Goal: Transaction & Acquisition: Purchase product/service

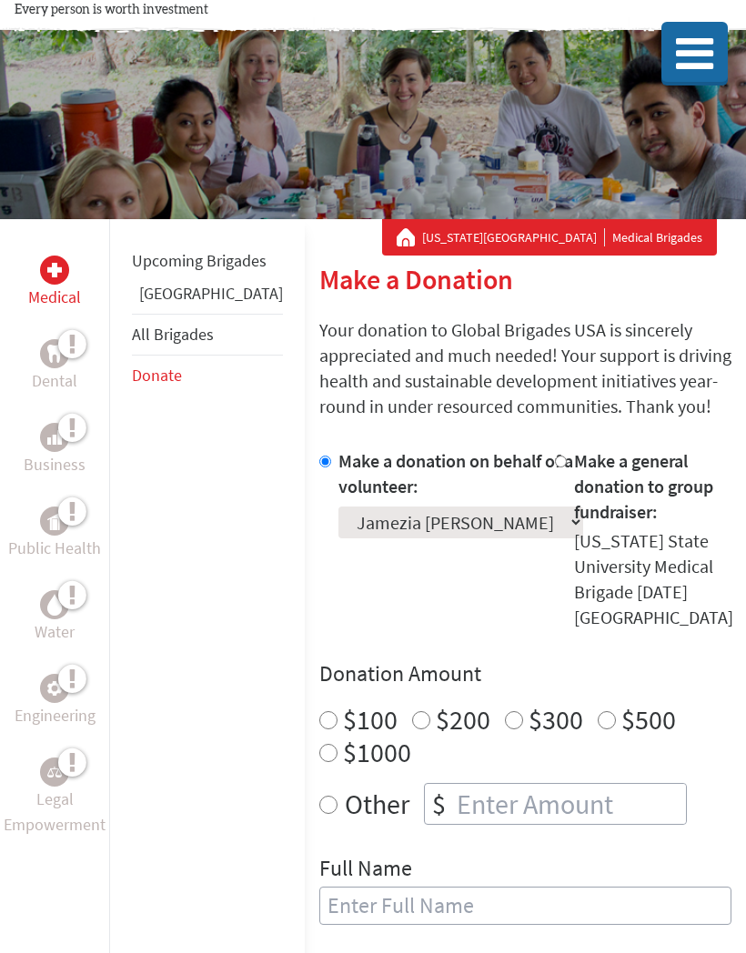
scroll to position [69, 0]
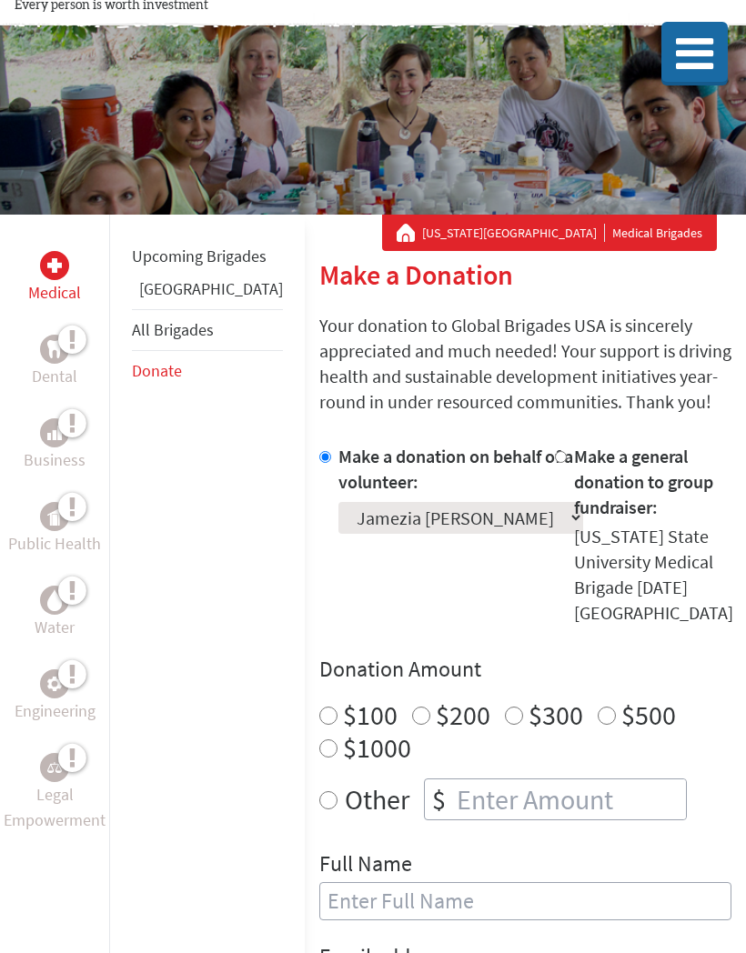
click at [319, 707] on input "$100" at bounding box center [328, 716] width 18 height 18
radio input "true"
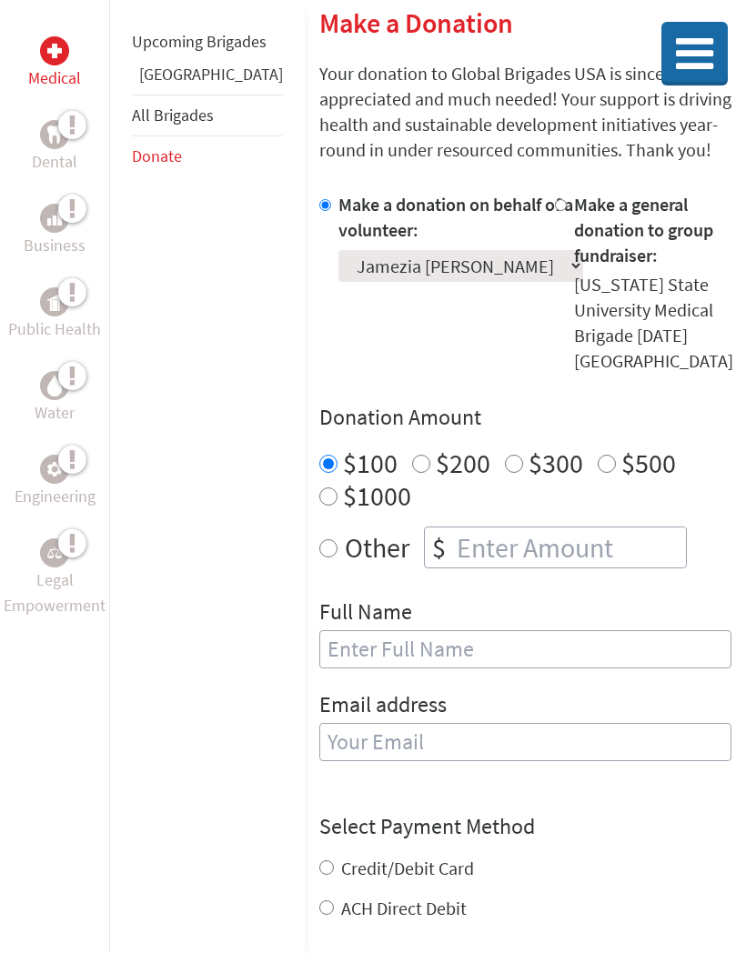
scroll to position [337, 0]
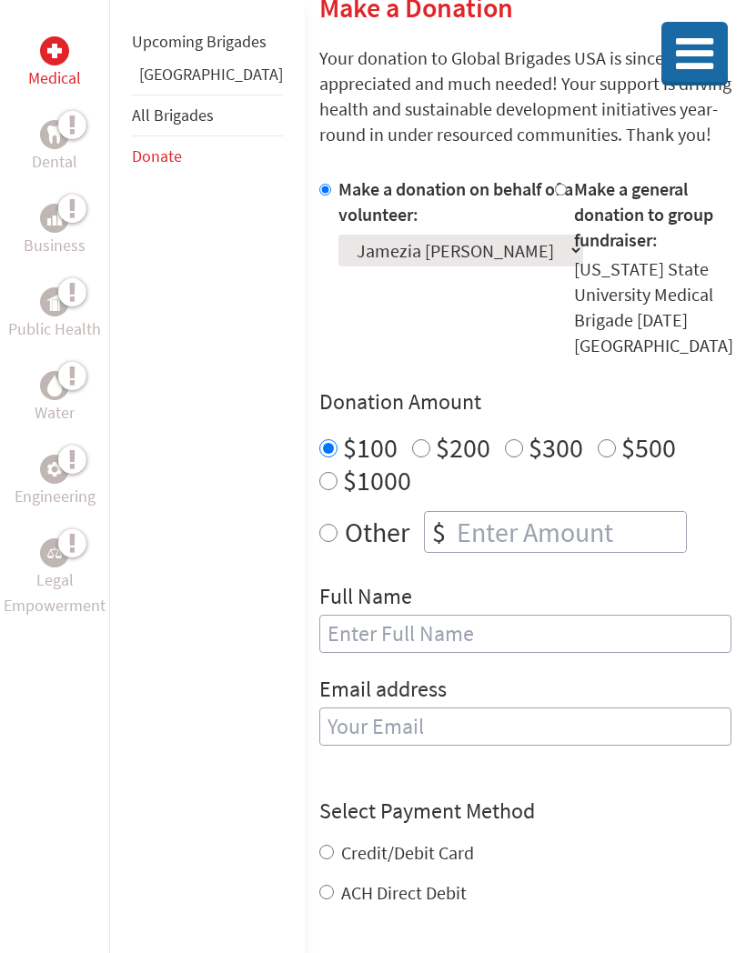
click at [472, 615] on input "text" at bounding box center [525, 634] width 412 height 38
type input "[PERSON_NAME]"
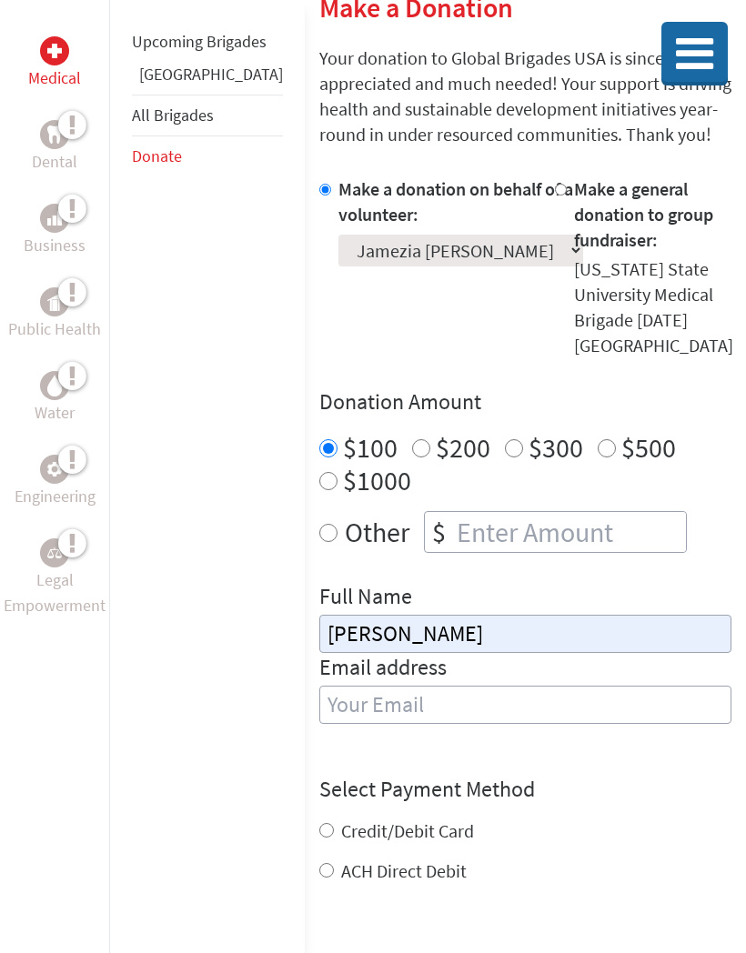
click at [431, 686] on input "email" at bounding box center [525, 705] width 412 height 38
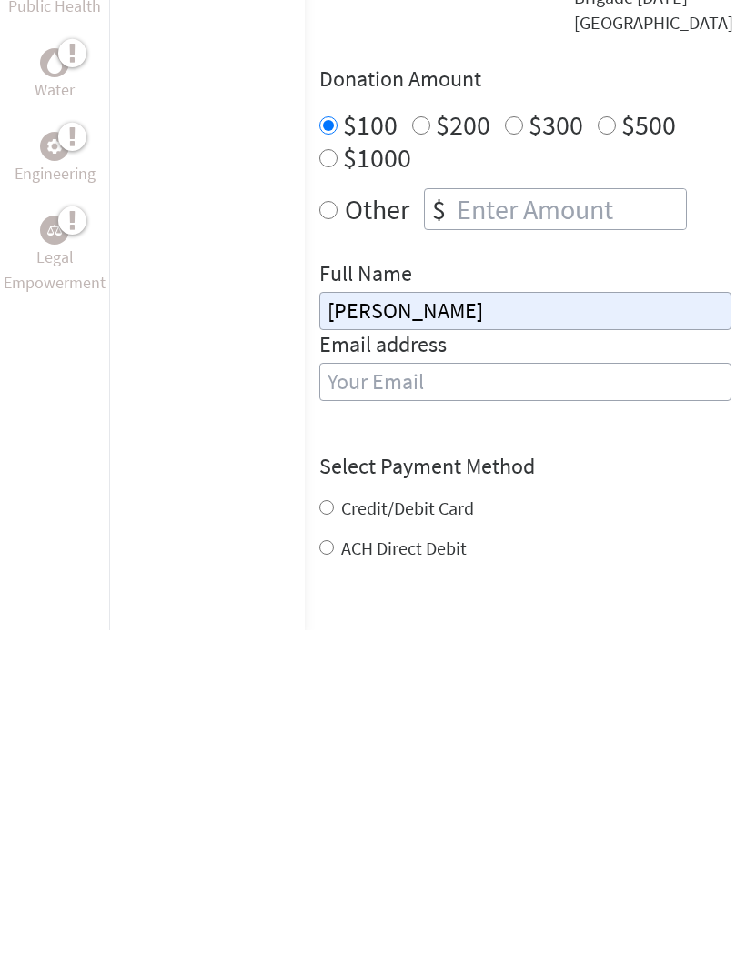
type input "[EMAIL_ADDRESS][PERSON_NAME][DOMAIN_NAME]"
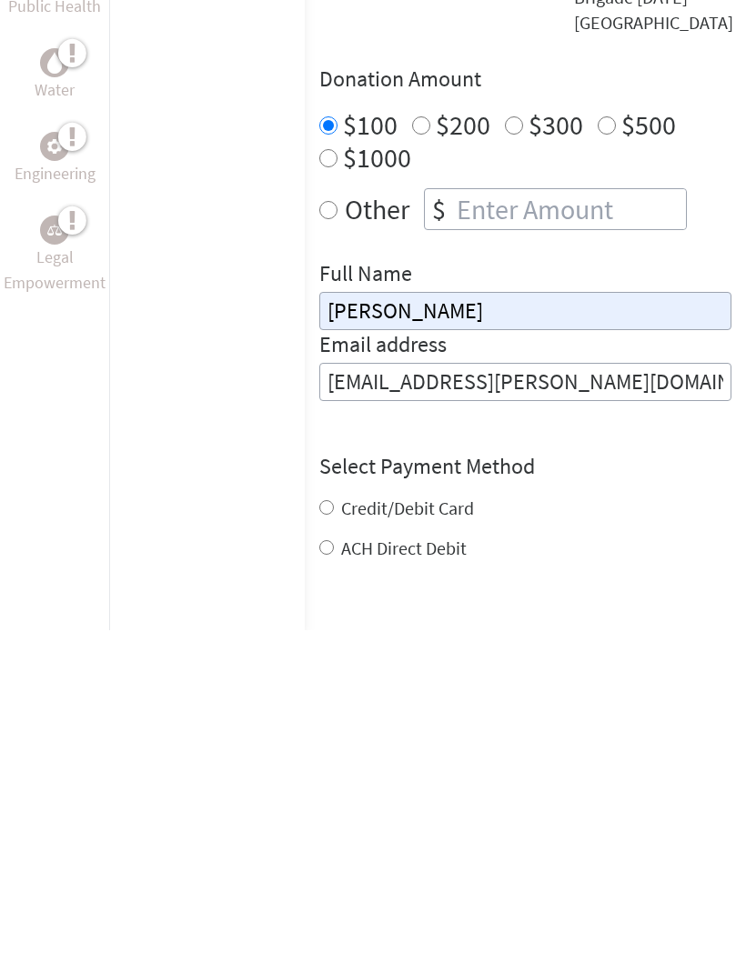
scroll to position [583, 0]
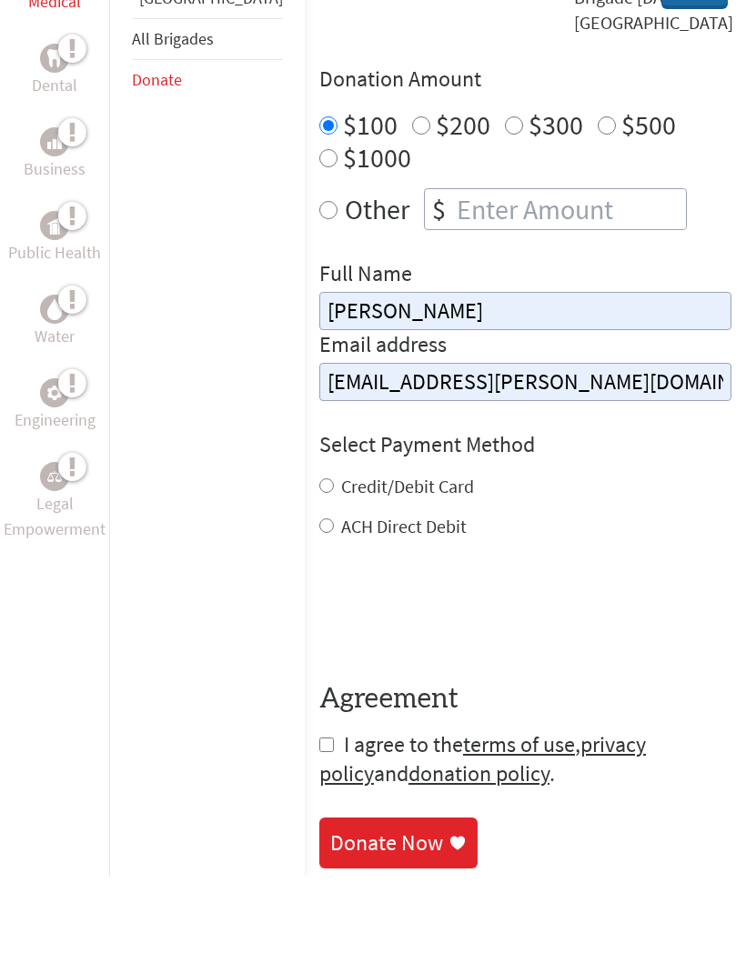
click at [319, 550] on div "Credit/Debit Card" at bounding box center [525, 562] width 412 height 25
click at [319, 555] on input "Credit/Debit Card" at bounding box center [326, 562] width 15 height 15
radio input "true"
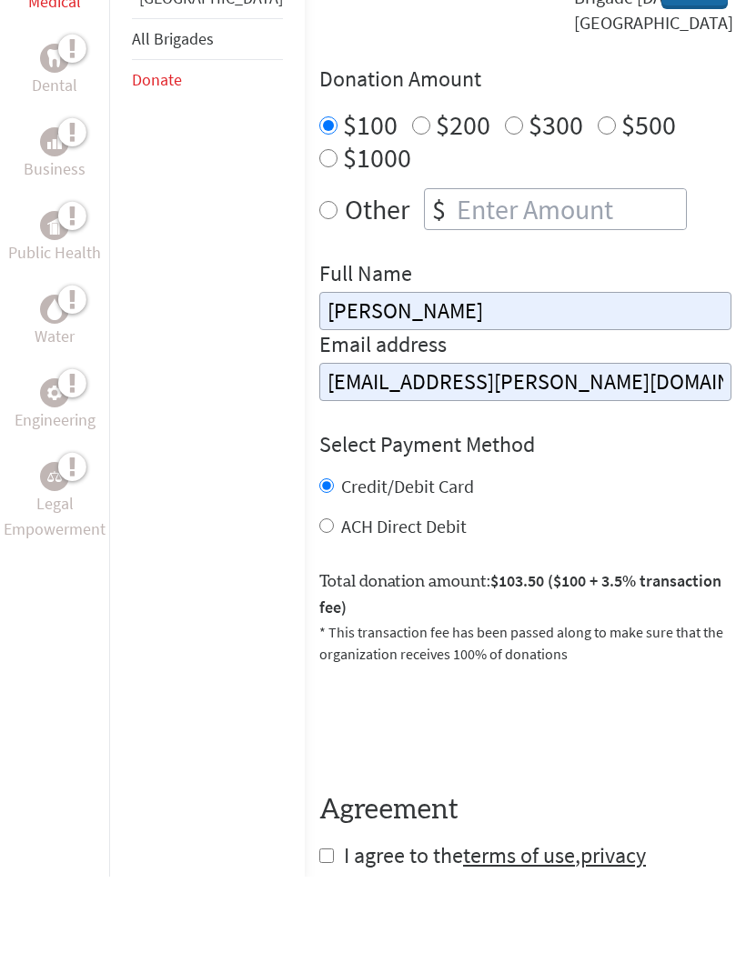
click at [319, 595] on input "ACH Direct Debit" at bounding box center [326, 602] width 15 height 15
radio input "true"
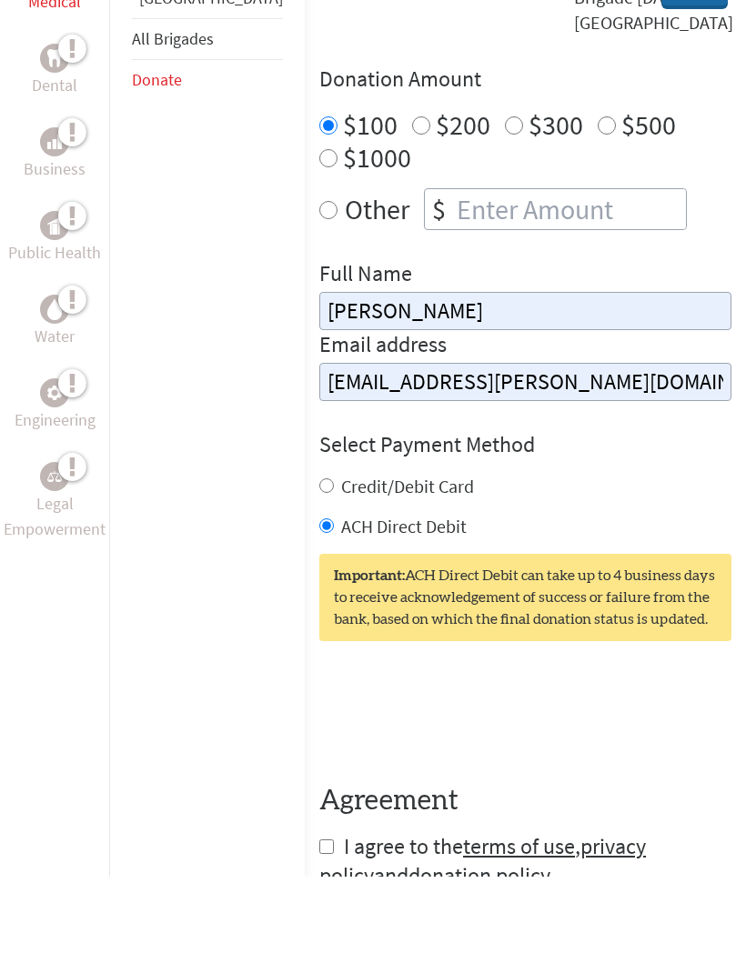
click at [319, 550] on div "Credit/Debit Card" at bounding box center [525, 562] width 412 height 25
click at [319, 555] on input "Credit/Debit Card" at bounding box center [326, 562] width 15 height 15
radio input "true"
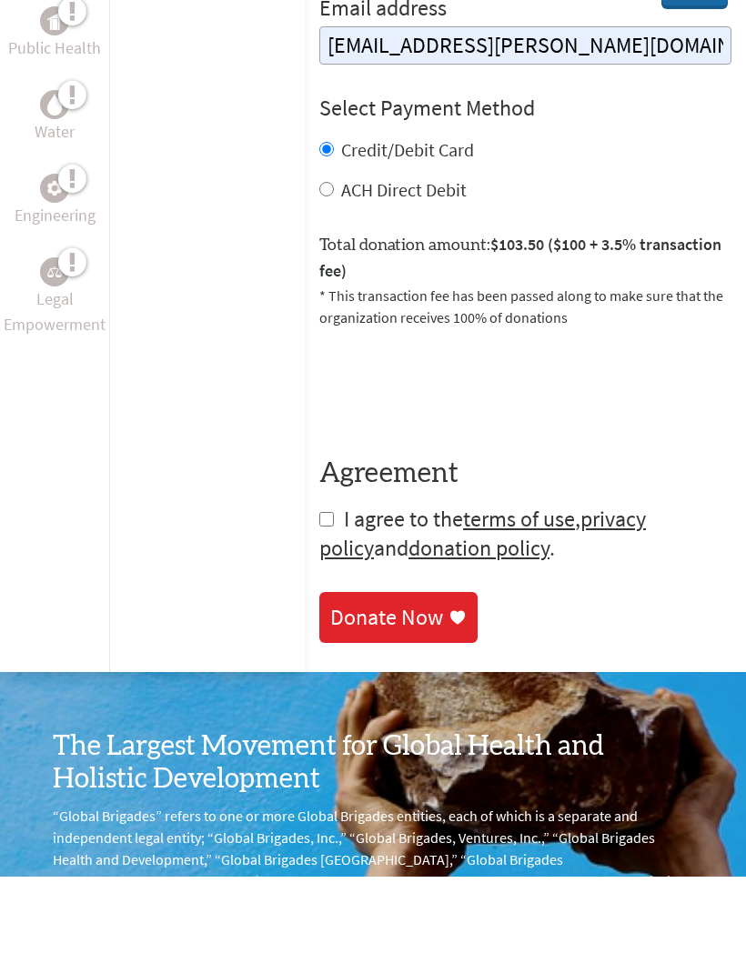
scroll to position [927, 0]
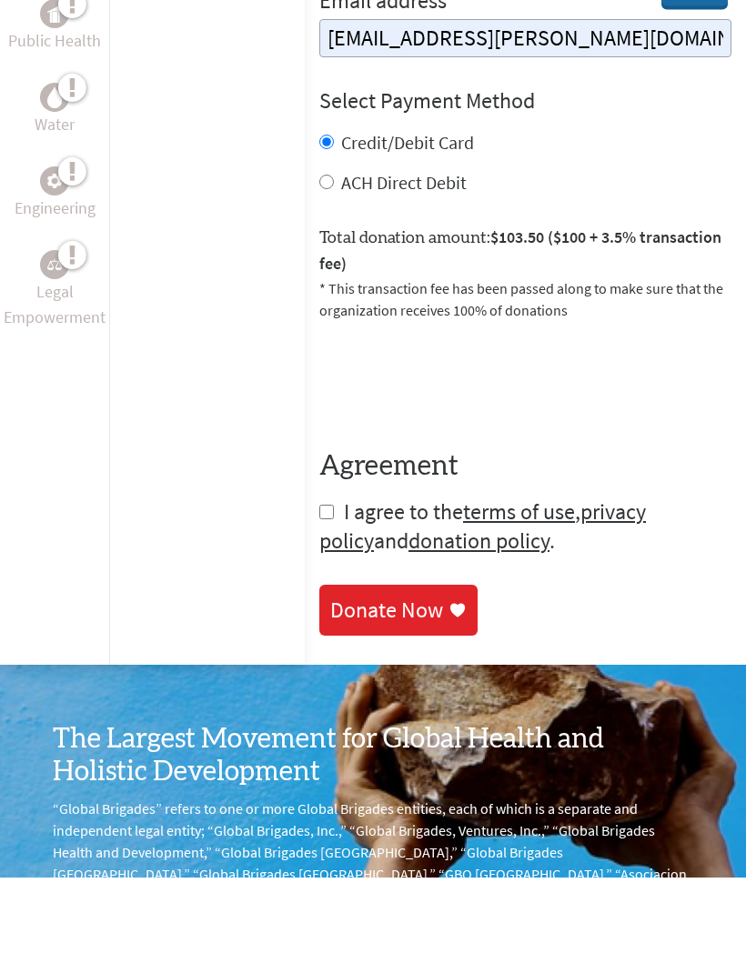
click at [319, 581] on input "checkbox" at bounding box center [326, 588] width 15 height 15
checkbox input "true"
click at [361, 672] on div "Donate Now" at bounding box center [386, 686] width 113 height 29
